Goal: Task Accomplishment & Management: Complete application form

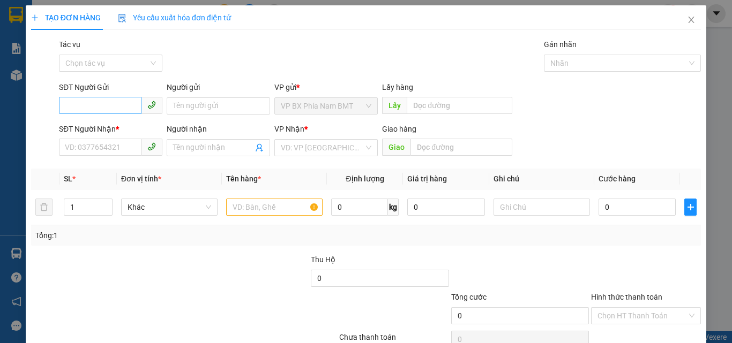
click at [80, 110] on input "SĐT Người Gửi" at bounding box center [100, 105] width 82 height 17
click at [70, 113] on input "SĐT Người Gửi" at bounding box center [100, 105] width 82 height 17
type input "0886333945"
click at [73, 140] on input "SĐT Người Nhận *" at bounding box center [100, 147] width 82 height 17
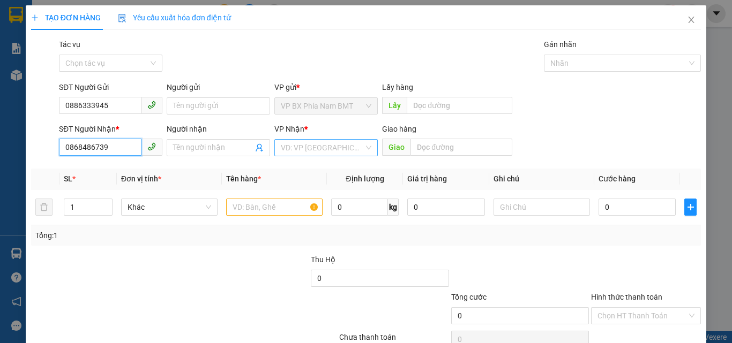
type input "0868486739"
click at [303, 145] on input "search" at bounding box center [322, 148] width 83 height 16
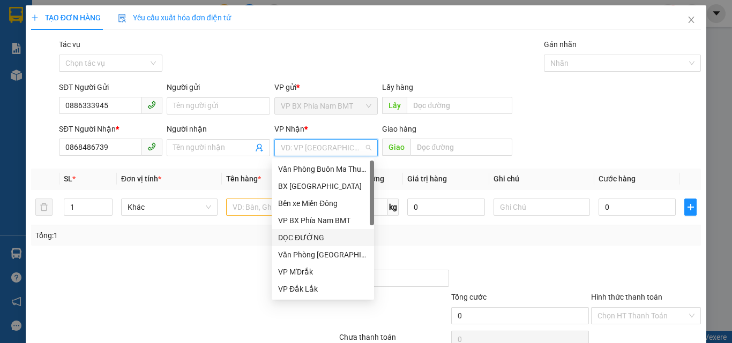
click at [328, 236] on div "DỌC ĐƯỜNG" at bounding box center [322, 238] width 89 height 12
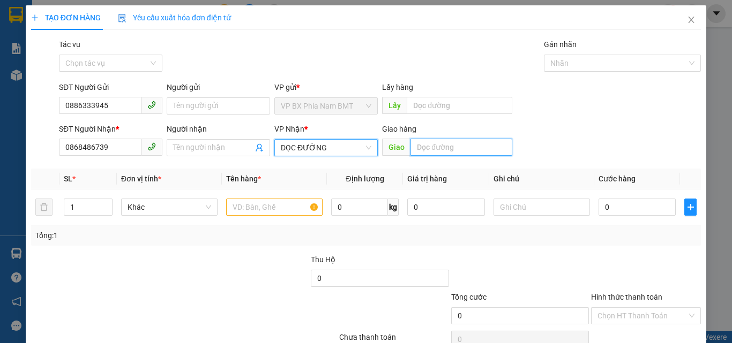
click at [437, 150] on input "text" at bounding box center [461, 147] width 102 height 17
type input "H"
click at [425, 148] on input "GIÁ NGHĨA" at bounding box center [461, 147] width 102 height 17
type input "GIA NGHĨA"
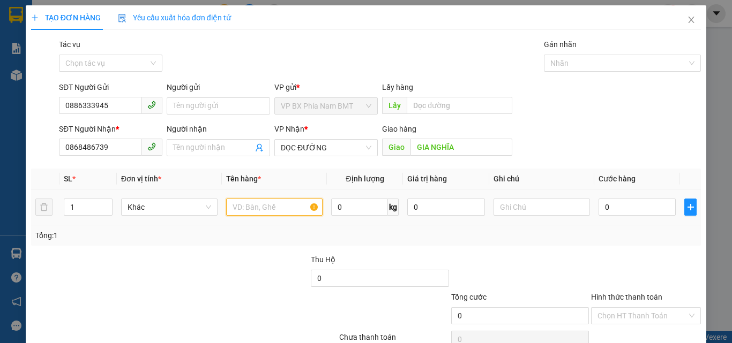
click at [239, 203] on input "text" at bounding box center [274, 207] width 96 height 17
click at [256, 216] on div at bounding box center [274, 207] width 96 height 21
click at [254, 207] on input "text" at bounding box center [274, 207] width 96 height 17
type input "1BAO XANH"
click at [615, 213] on input "0" at bounding box center [636, 207] width 77 height 17
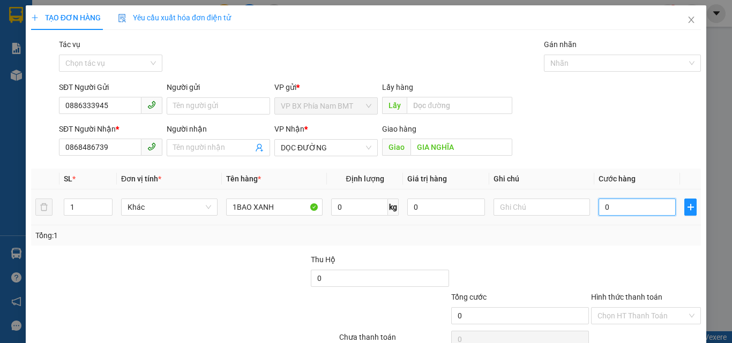
type input "5"
type input "50"
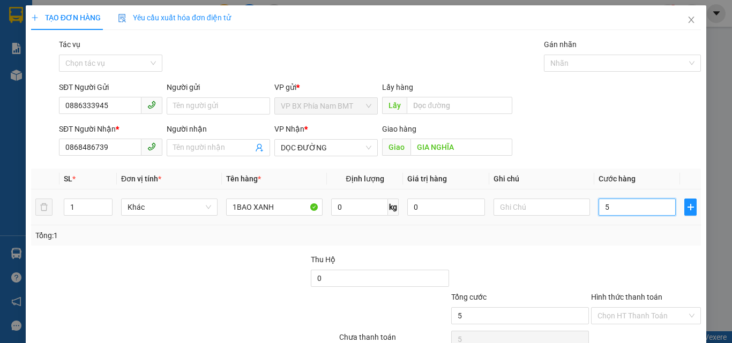
type input "50"
type input "500"
type input "5.000"
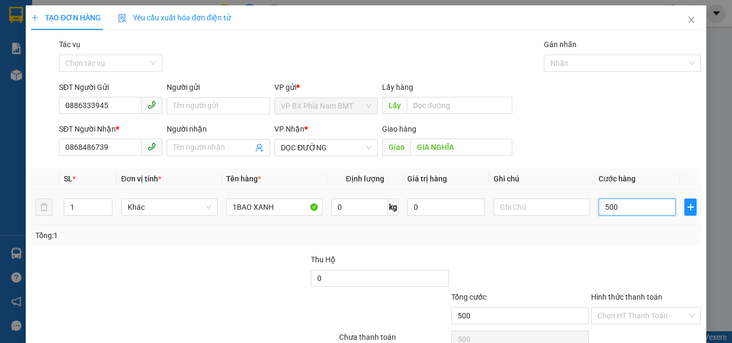
type input "5.000"
type input "50.000"
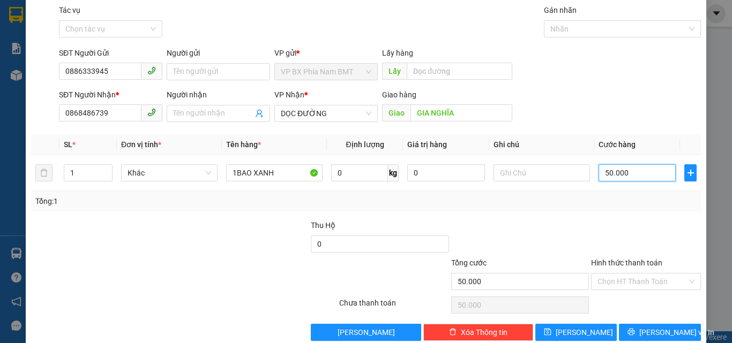
scroll to position [53, 0]
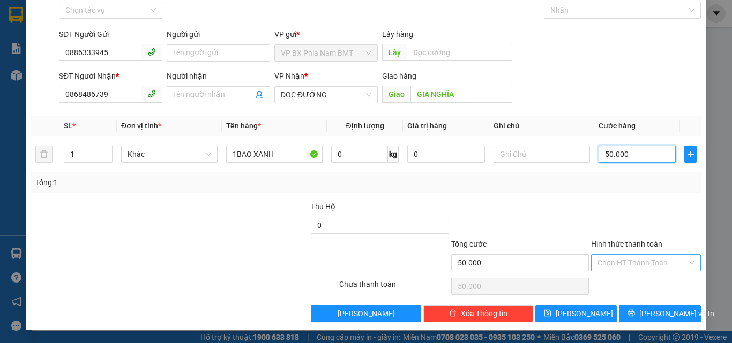
type input "50.000"
click at [648, 259] on input "Hình thức thanh toán" at bounding box center [641, 263] width 89 height 16
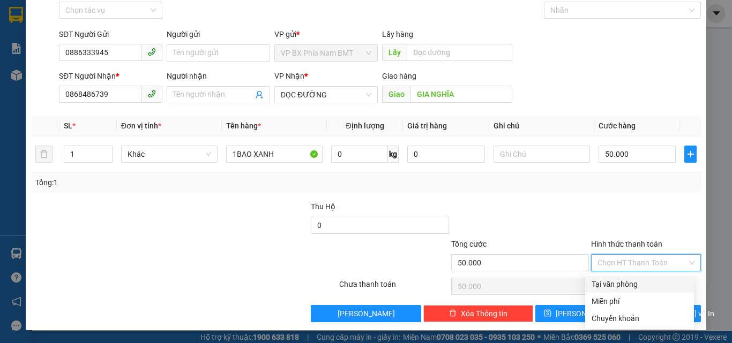
click at [638, 284] on div "Tại văn phòng" at bounding box center [639, 284] width 96 height 12
type input "0"
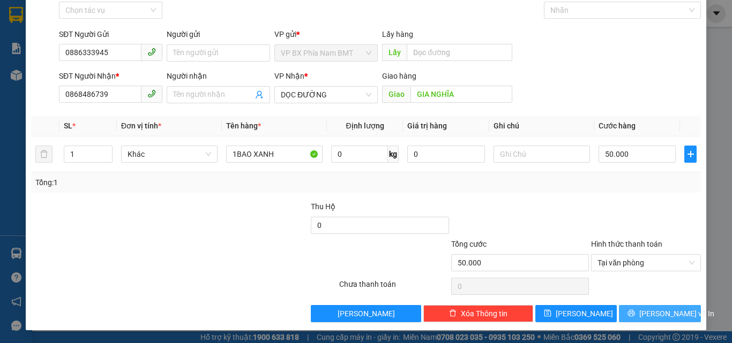
click at [657, 314] on span "[PERSON_NAME] và In" at bounding box center [676, 314] width 75 height 12
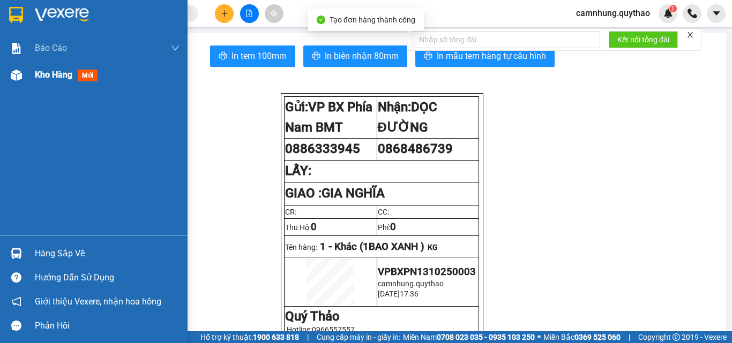
click at [43, 72] on span "Kho hàng" at bounding box center [53, 75] width 37 height 10
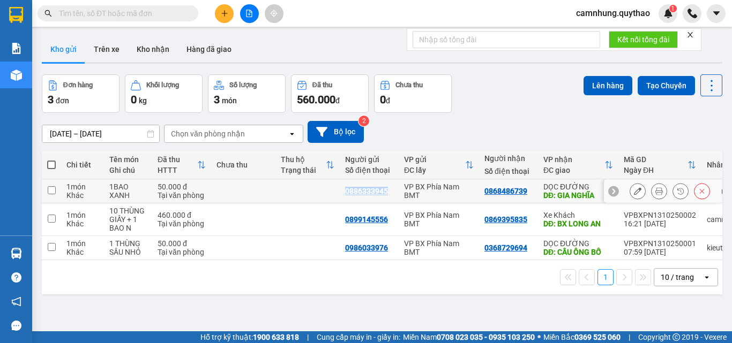
copy div "0886333945"
drag, startPoint x: 344, startPoint y: 188, endPoint x: 390, endPoint y: 193, distance: 45.8
click at [390, 193] on td "0886333945" at bounding box center [369, 191] width 59 height 24
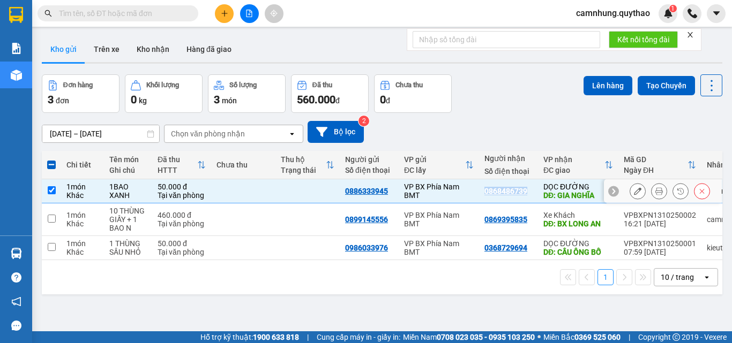
copy div "0868486739"
drag, startPoint x: 479, startPoint y: 190, endPoint x: 526, endPoint y: 199, distance: 47.9
click at [526, 199] on td "0868486739" at bounding box center [508, 191] width 59 height 24
checkbox input "false"
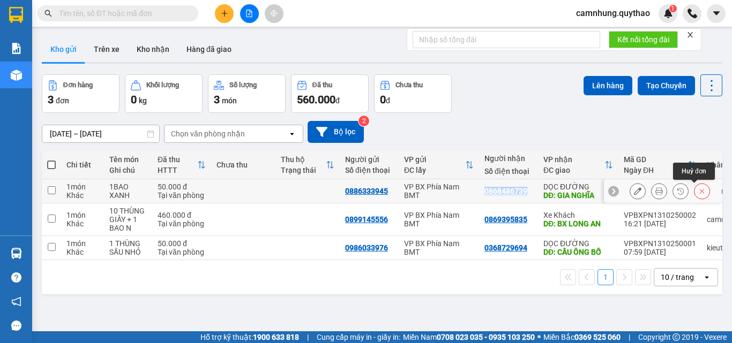
click at [694, 189] on button at bounding box center [701, 191] width 15 height 19
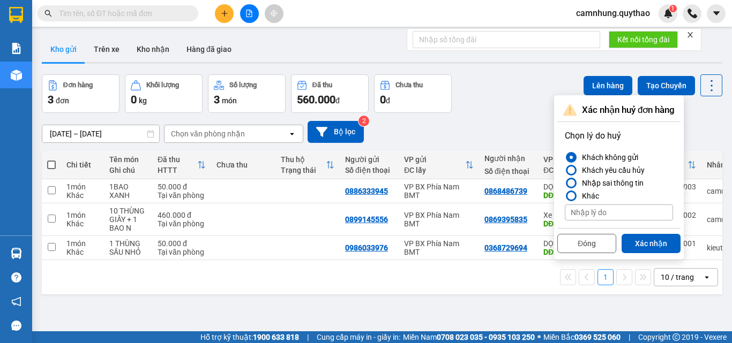
click at [622, 184] on div "Nhập sai thông tin" at bounding box center [610, 183] width 66 height 13
click at [564, 183] on input "Nhập sai thông tin" at bounding box center [564, 183] width 0 height 0
click at [654, 244] on button "Xác nhận" at bounding box center [650, 243] width 59 height 19
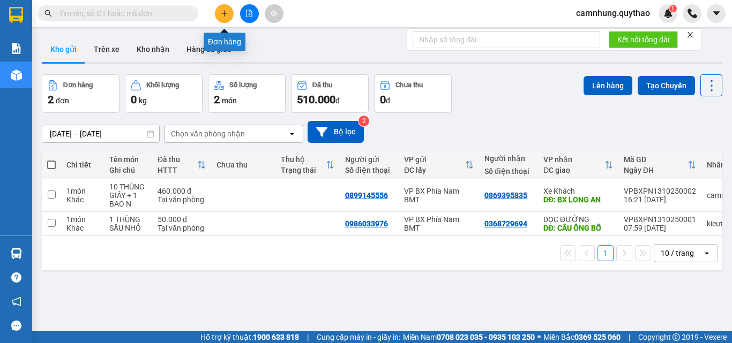
click at [221, 14] on icon "plus" at bounding box center [224, 13] width 7 height 7
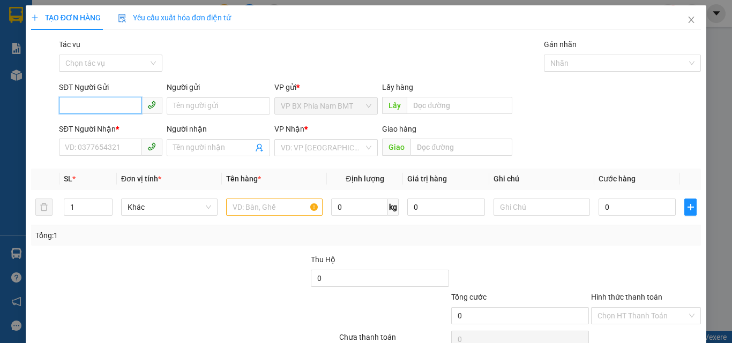
click at [88, 111] on input "SĐT Người Gửi" at bounding box center [100, 105] width 82 height 17
paste input "0886333945"
type input "0886333945"
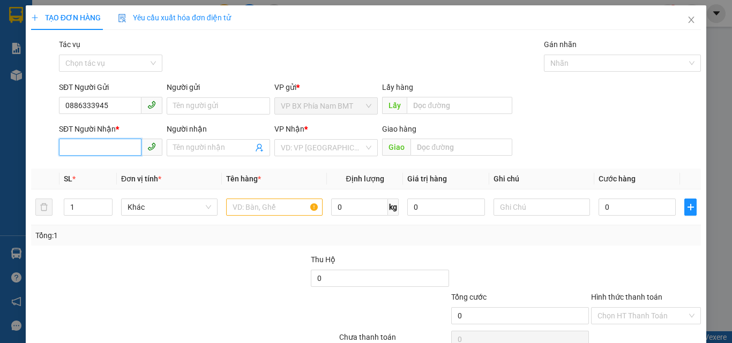
click at [88, 148] on input "SĐT Người Nhận *" at bounding box center [100, 147] width 82 height 17
paste input "0868486739"
type input "0868486739"
click at [301, 154] on input "search" at bounding box center [322, 148] width 83 height 16
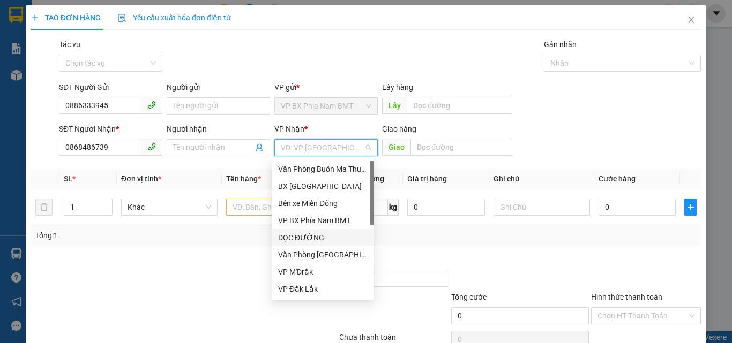
click at [314, 241] on div "DỌC ĐƯỜNG" at bounding box center [322, 238] width 89 height 12
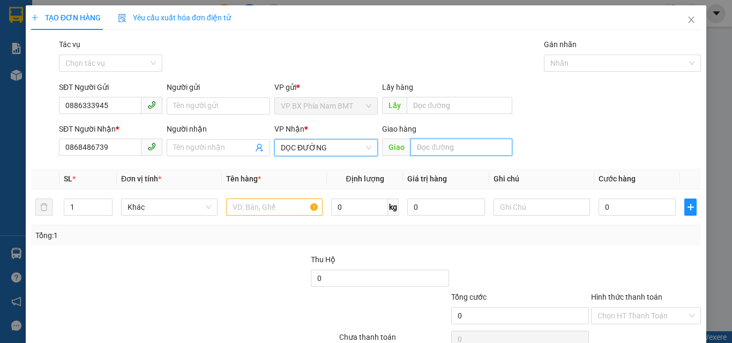
click at [428, 150] on input "text" at bounding box center [461, 147] width 102 height 17
type input "GIA NGHĨA"
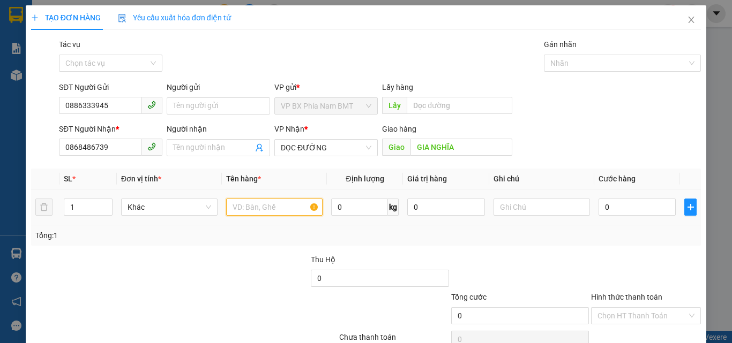
click at [292, 206] on input "text" at bounding box center [274, 207] width 96 height 17
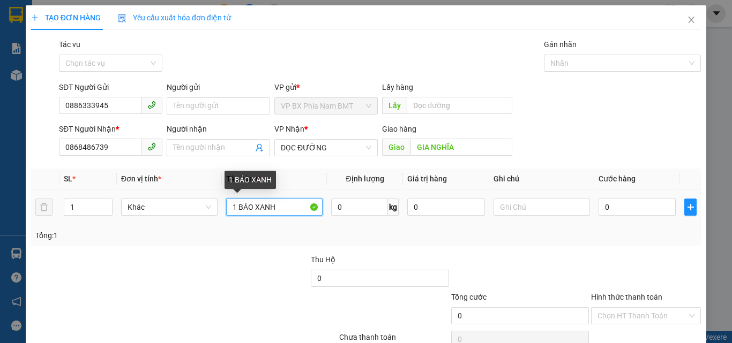
click at [245, 210] on input "1 BÁO XANH" at bounding box center [274, 207] width 96 height 17
type input "1 BAO XANH"
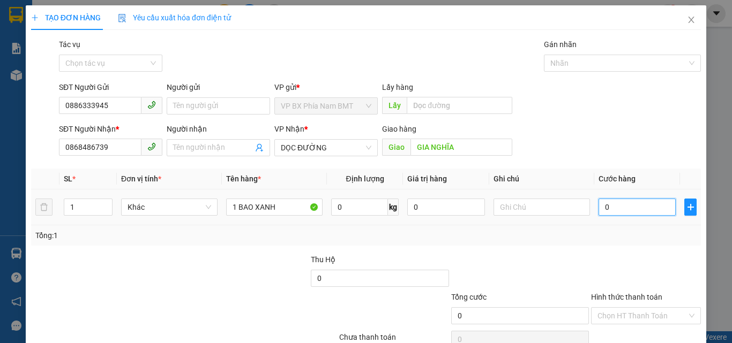
click at [607, 204] on input "0" at bounding box center [636, 207] width 77 height 17
type input "5"
type input "50"
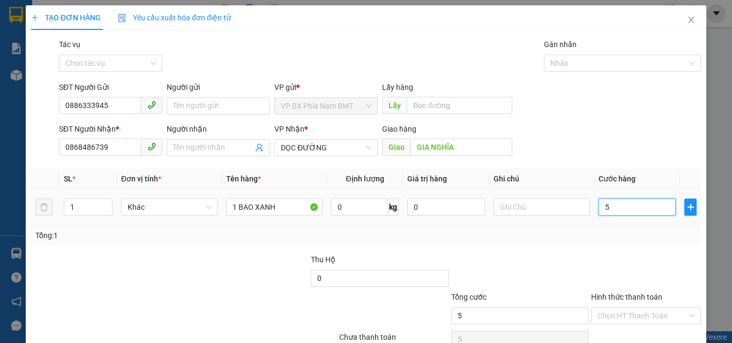
type input "50"
type input "500"
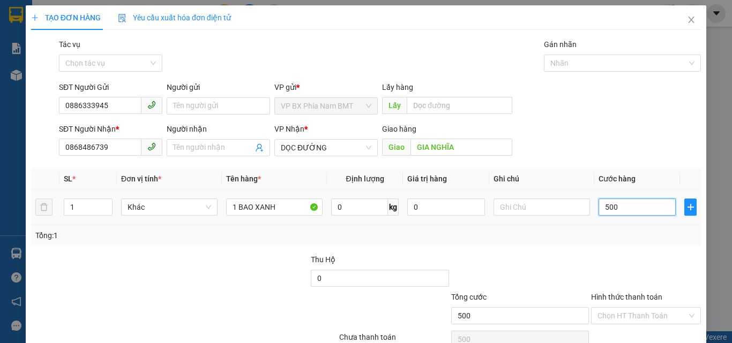
type input "5.000"
type input "50.000"
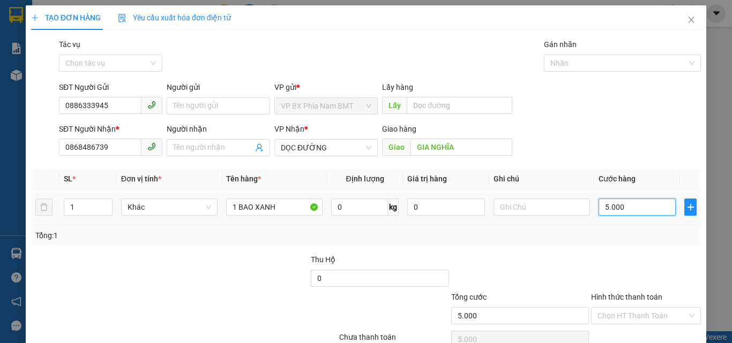
type input "50.000"
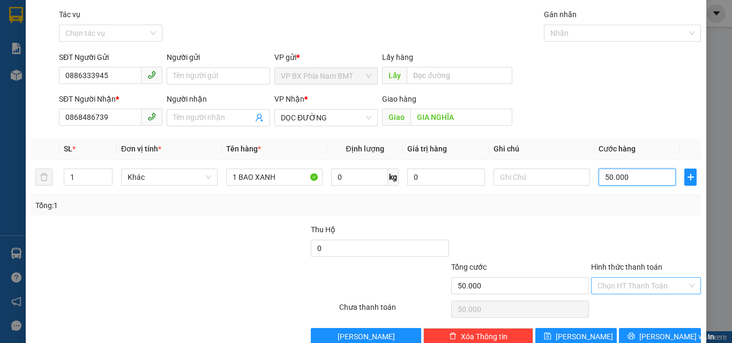
scroll to position [53, 0]
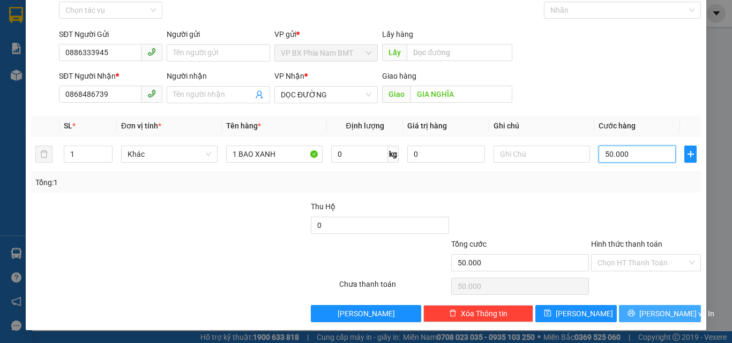
type input "50.000"
click at [646, 311] on span "[PERSON_NAME] và In" at bounding box center [676, 314] width 75 height 12
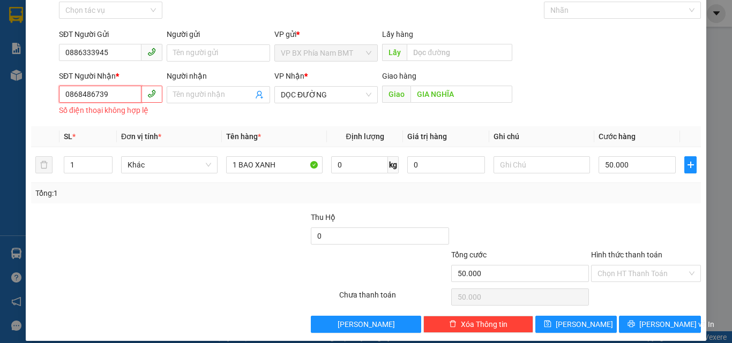
click at [65, 94] on input "0868486739" at bounding box center [100, 94] width 82 height 17
click at [68, 97] on input "0868486739" at bounding box center [100, 94] width 82 height 17
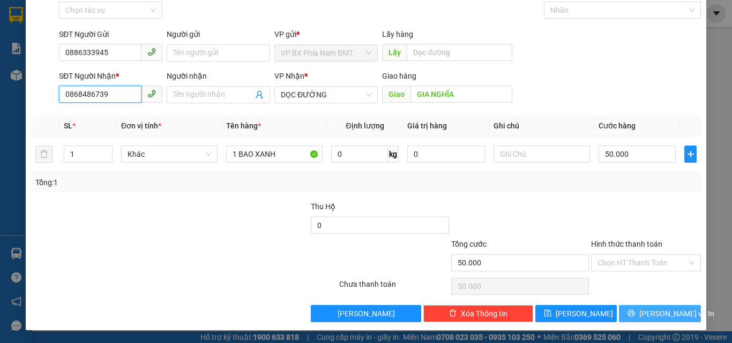
type input "0868486739"
click at [647, 315] on span "[PERSON_NAME] và In" at bounding box center [676, 314] width 75 height 12
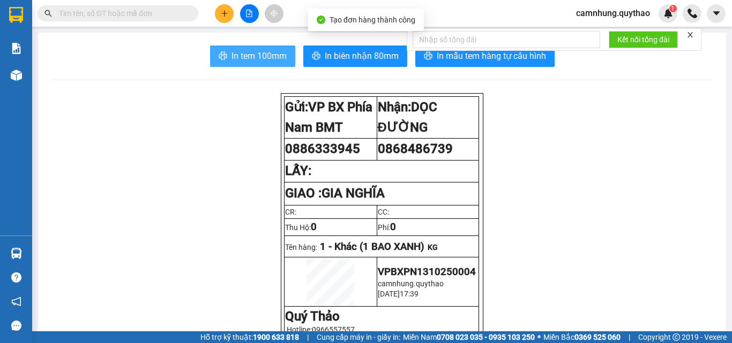
click at [257, 57] on span "In tem 100mm" at bounding box center [258, 55] width 55 height 13
